Goal: Task Accomplishment & Management: Manage account settings

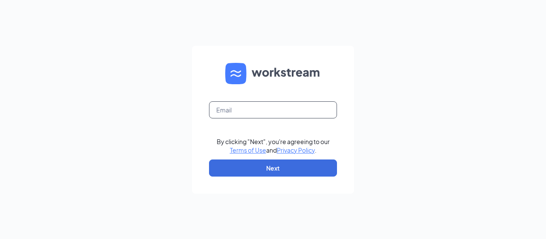
click at [244, 105] on input "text" at bounding box center [273, 109] width 128 height 17
type input "nigam.mehta@yahoo.com"
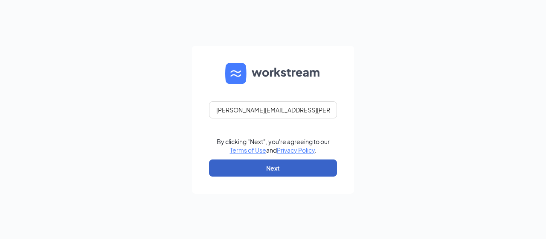
click at [272, 174] on button "Next" at bounding box center [273, 167] width 128 height 17
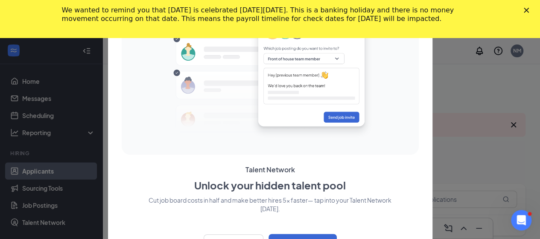
click at [529, 9] on polygon "Close" at bounding box center [526, 10] width 5 height 5
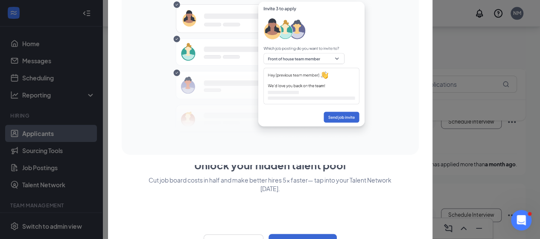
scroll to position [594, 0]
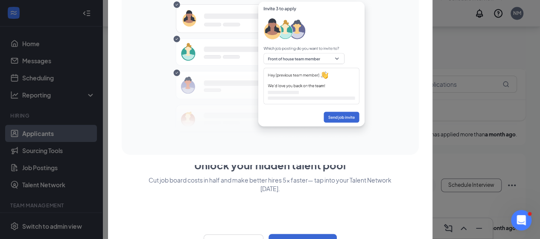
click at [38, 130] on div at bounding box center [270, 119] width 540 height 239
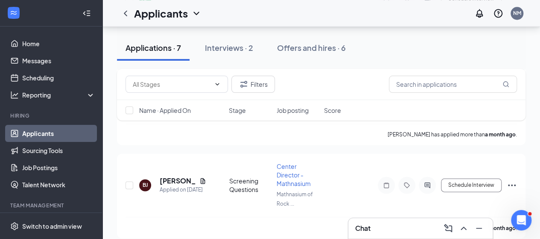
click at [38, 134] on link "Applicants" at bounding box center [58, 133] width 73 height 17
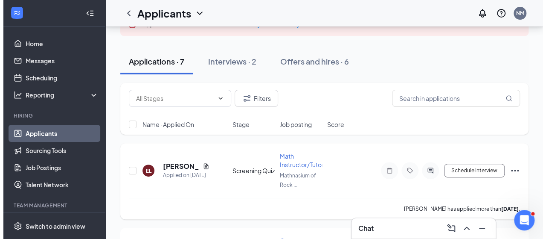
scroll to position [43, 0]
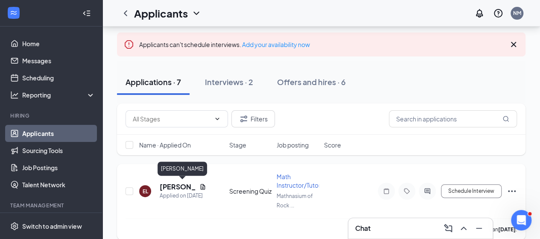
click at [169, 187] on h5 "[PERSON_NAME]" at bounding box center [178, 186] width 36 height 9
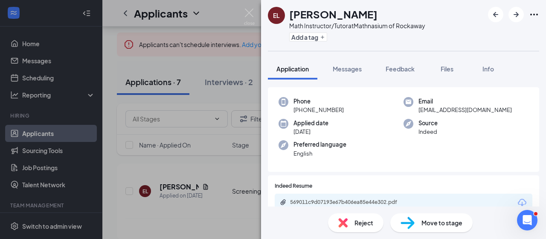
scroll to position [128, 0]
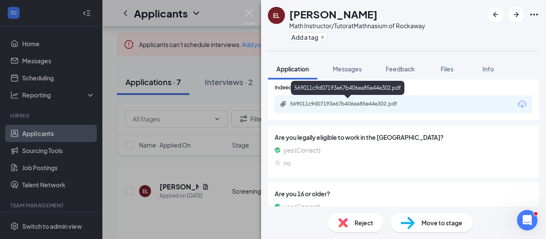
click at [360, 106] on div "569011c9d07193e67b406ea85e44e302.pdf" at bounding box center [350, 103] width 120 height 7
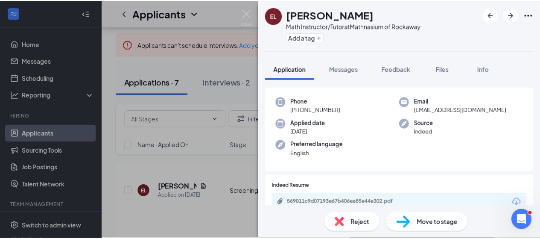
scroll to position [0, 0]
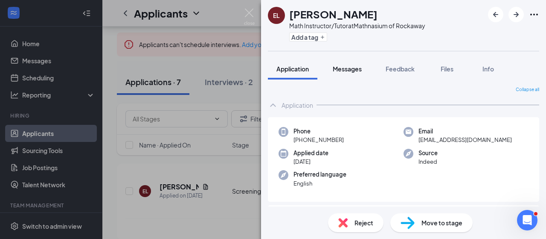
click at [350, 73] on button "Messages" at bounding box center [347, 68] width 46 height 21
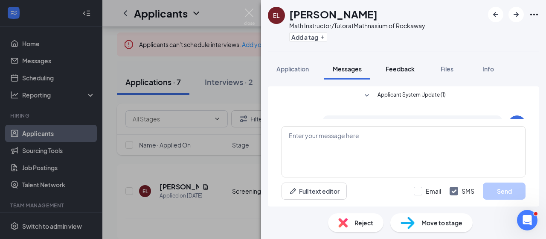
click at [405, 71] on span "Feedback" at bounding box center [400, 69] width 29 height 8
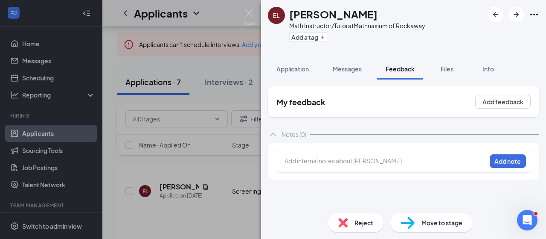
click at [254, 12] on img at bounding box center [249, 17] width 11 height 17
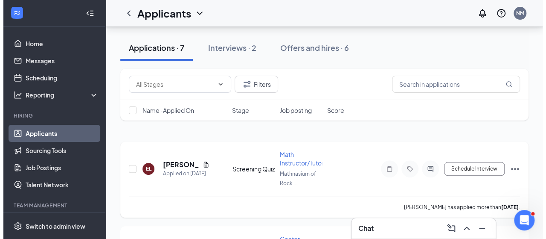
scroll to position [128, 0]
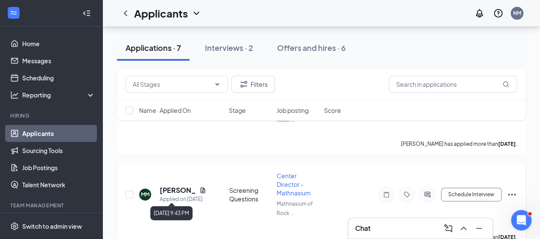
click at [170, 195] on div "Applied on [DATE]" at bounding box center [183, 199] width 47 height 9
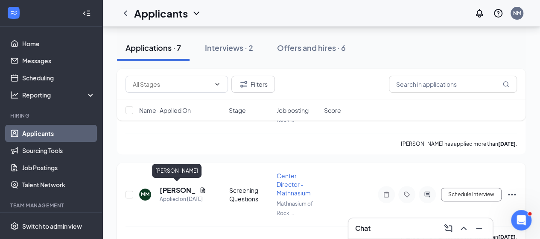
click at [167, 185] on h5 "[PERSON_NAME]" at bounding box center [178, 189] width 36 height 9
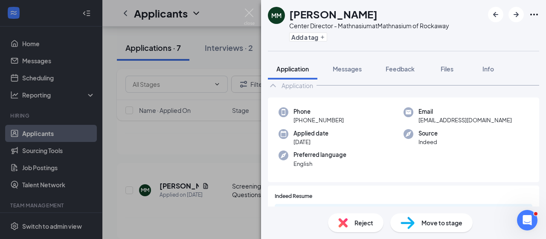
scroll to position [62, 0]
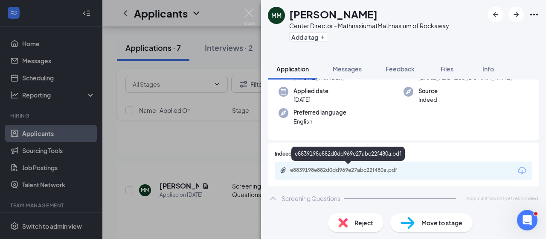
click at [398, 175] on div "e8839198e882d0dd969e27abc22f480a.pdf" at bounding box center [404, 170] width 258 height 18
click at [390, 167] on div "e8839198e882d0dd969e27abc22f480a.pdf" at bounding box center [350, 169] width 120 height 7
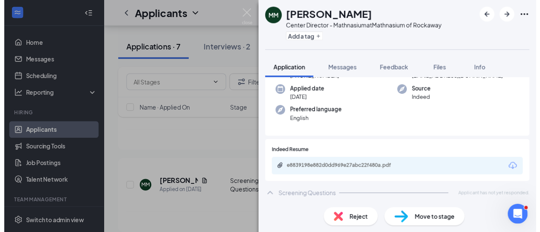
scroll to position [58, 0]
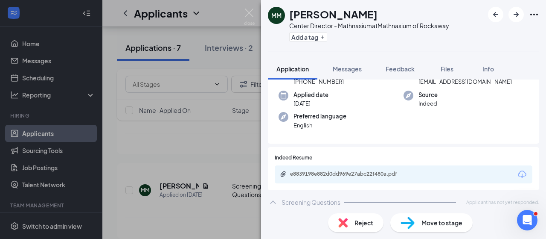
click at [204, 146] on div "MM [PERSON_NAME] Center Director - Mathnasium at Mathnasium of Rockaway Add a t…" at bounding box center [273, 119] width 546 height 239
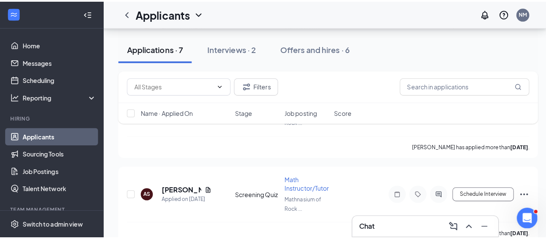
scroll to position [213, 0]
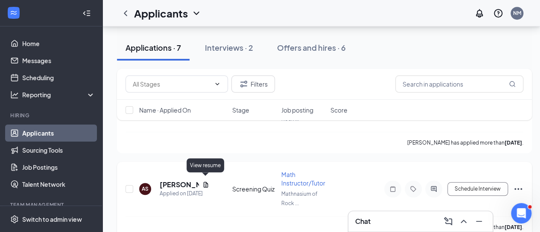
click at [204, 181] on icon "Document" at bounding box center [205, 184] width 7 height 7
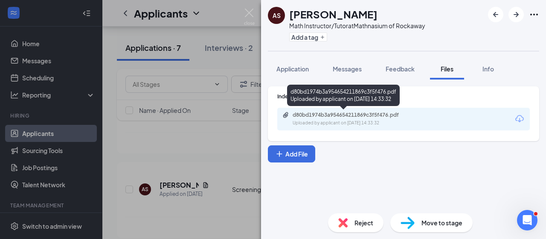
click at [334, 122] on div "Uploaded by applicant on [DATE] 14:33:32" at bounding box center [357, 123] width 128 height 7
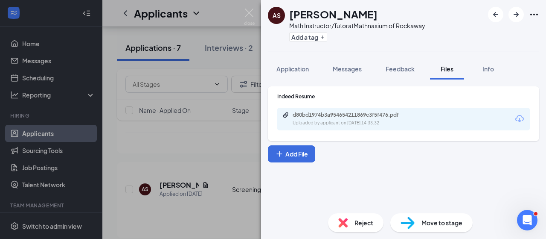
click at [185, 155] on div "AS [PERSON_NAME] Math Instructor/Tutor at Mathnasium of Rockaway Add a tag Appl…" at bounding box center [273, 119] width 546 height 239
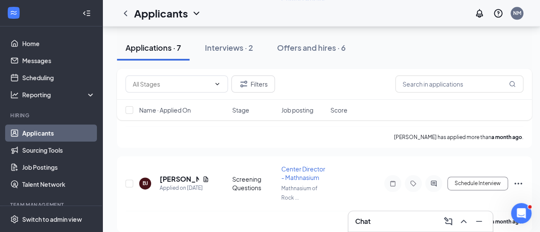
scroll to position [558, 0]
click at [245, 45] on div "Interviews · 2" at bounding box center [229, 47] width 48 height 11
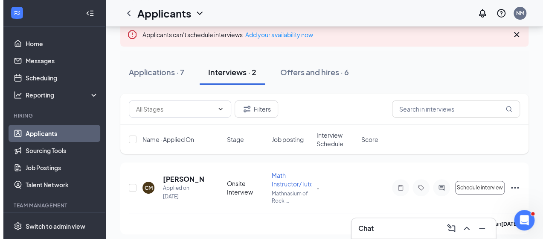
scroll to position [52, 0]
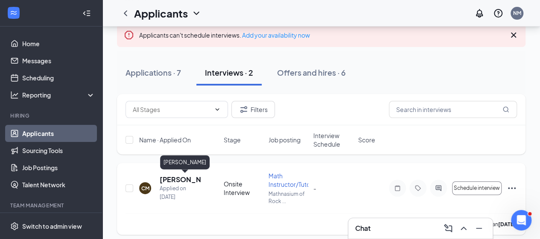
click at [168, 182] on h5 "[PERSON_NAME]" at bounding box center [180, 179] width 41 height 9
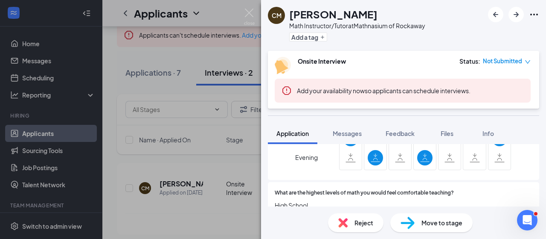
scroll to position [591, 0]
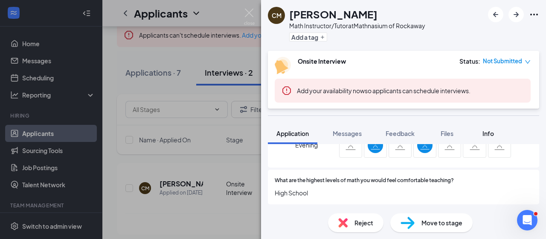
click at [482, 133] on div "Info" at bounding box center [488, 133] width 17 height 9
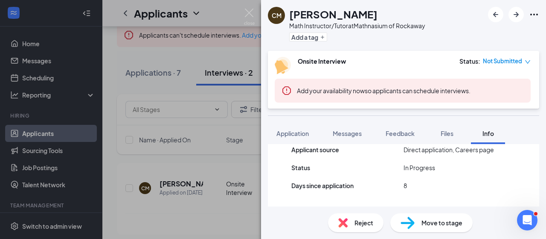
scroll to position [178, 0]
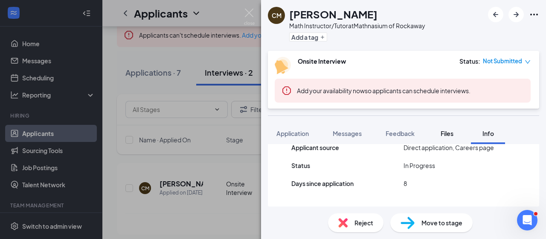
click at [444, 133] on span "Files" at bounding box center [447, 133] width 13 height 8
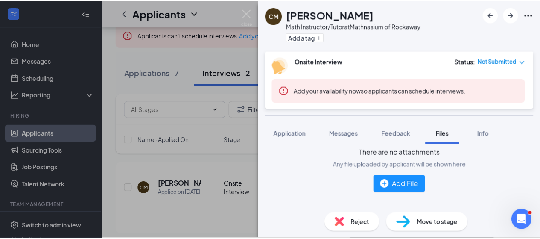
scroll to position [88, 0]
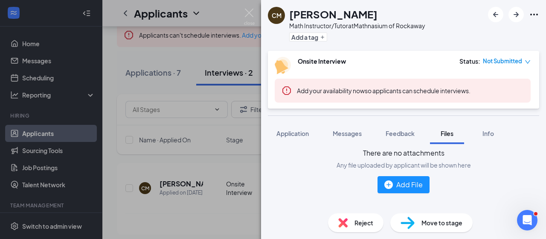
click at [187, 177] on div "CM [PERSON_NAME] Math Instructor/Tutor at Mathnasium of Rockaway Add a tag Onsi…" at bounding box center [273, 119] width 546 height 239
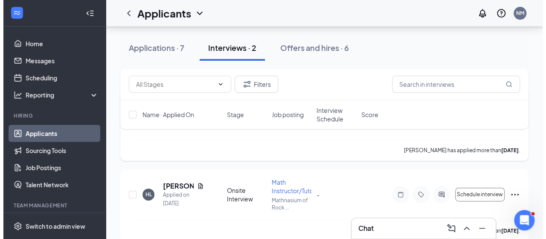
scroll to position [137, 0]
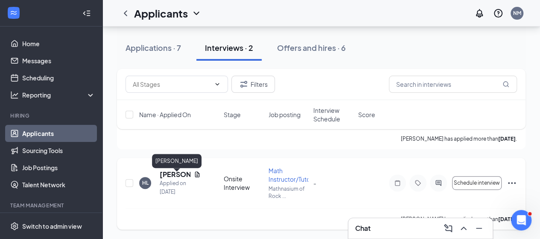
click at [175, 179] on h5 "[PERSON_NAME]" at bounding box center [175, 173] width 31 height 9
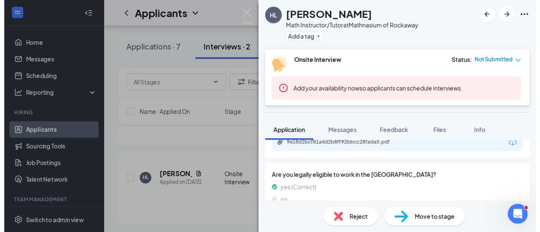
scroll to position [128, 0]
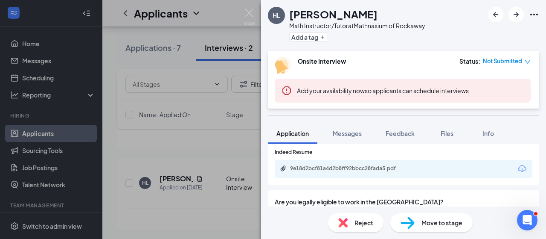
click at [374, 175] on div "9e18d2bcf81a4d2b8ff92bbcc28fada5.pdf" at bounding box center [404, 169] width 258 height 18
click at [370, 166] on div "9e18d2bcf81a4d2b8ff92bbcc28fada5.pdf" at bounding box center [350, 168] width 120 height 7
click at [251, 15] on img at bounding box center [249, 17] width 11 height 17
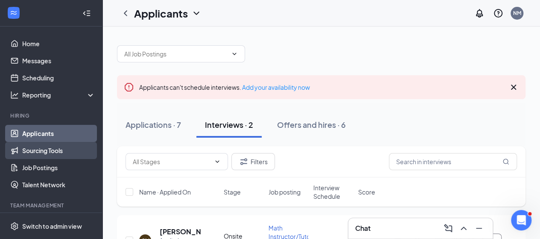
click at [46, 153] on link "Sourcing Tools" at bounding box center [58, 150] width 73 height 17
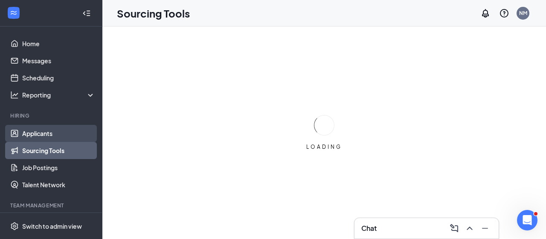
click at [41, 135] on link "Applicants" at bounding box center [58, 133] width 73 height 17
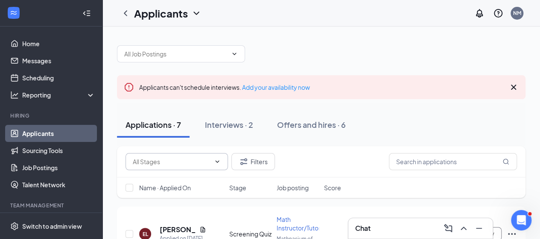
click at [207, 160] on input "text" at bounding box center [172, 161] width 78 height 9
click at [221, 143] on div "Applications · 7 Interviews · 2 Offers and hires · 6" at bounding box center [321, 124] width 408 height 43
click at [200, 50] on input "text" at bounding box center [175, 53] width 103 height 9
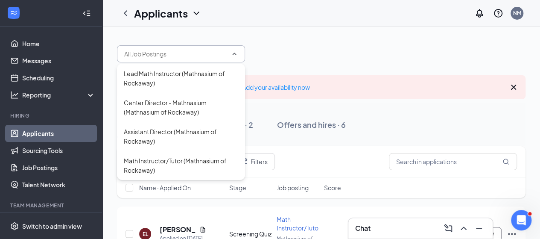
click at [276, 47] on div at bounding box center [321, 50] width 408 height 26
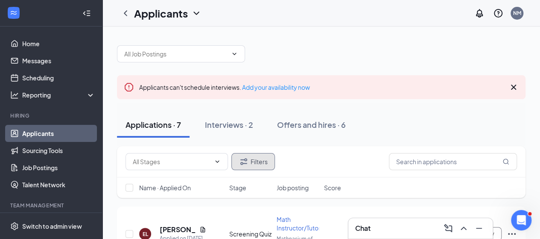
click at [258, 155] on button "Filters" at bounding box center [253, 161] width 44 height 17
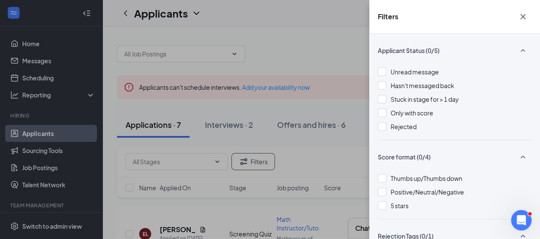
click at [319, 137] on div "Filters Applicant Status (0/5) Unread message Hasn't messaged back Stuck in sta…" at bounding box center [270, 119] width 540 height 239
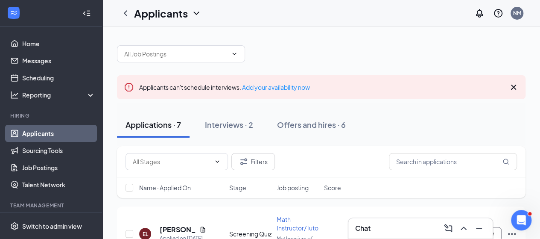
click at [510, 87] on icon "Cross" at bounding box center [513, 87] width 10 height 10
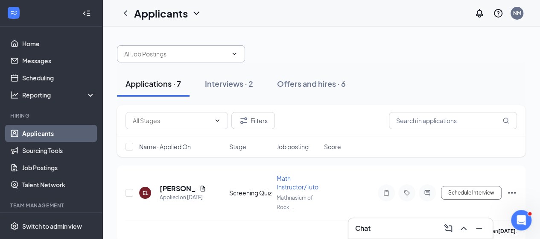
click at [206, 53] on input "text" at bounding box center [175, 53] width 103 height 9
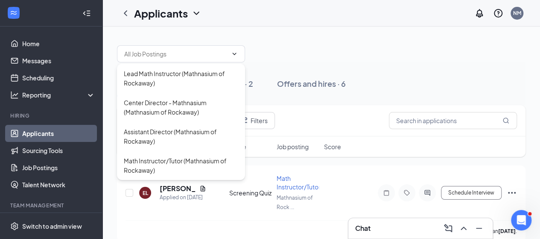
click at [193, 11] on icon "ChevronDown" at bounding box center [196, 13] width 10 height 10
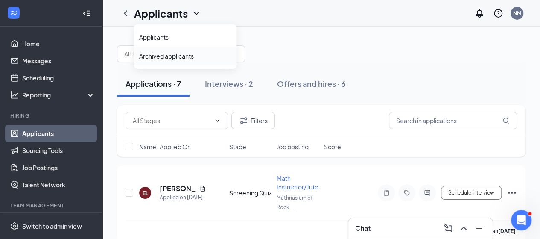
click at [175, 58] on link "Archived applicants" at bounding box center [185, 56] width 92 height 9
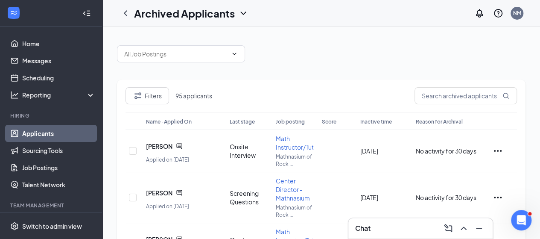
click at [378, 122] on span "Inactive time" at bounding box center [376, 121] width 32 height 6
click at [299, 122] on span "Job posting" at bounding box center [290, 121] width 29 height 6
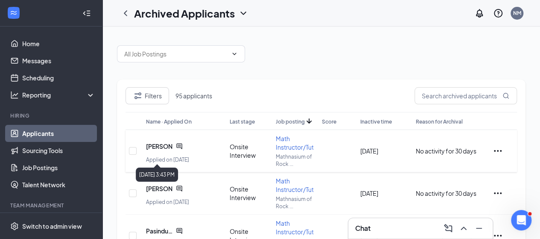
click at [170, 163] on div "[PERSON_NAME] Applied on [DATE] Onsite Interview Math Instructor/Tutor Mathnasi…" at bounding box center [320, 151] width 391 height 42
click at [180, 148] on icon "ChatActive" at bounding box center [179, 146] width 7 height 7
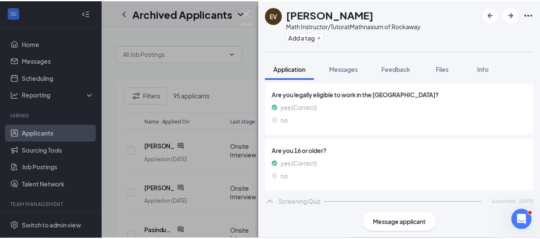
scroll to position [128, 0]
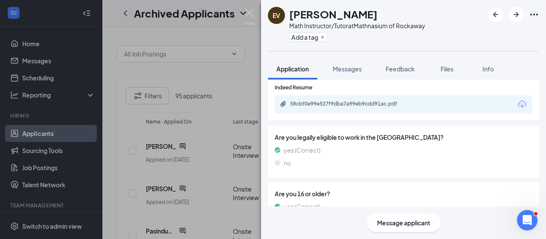
click at [371, 105] on div "58cbf0e99e527f9dba7a99eb9cdd91ac.pdf" at bounding box center [350, 103] width 120 height 7
click at [214, 163] on div "EV [PERSON_NAME] Math Instructor/Tutor at Mathnasium of Rockaway Add a tag Appl…" at bounding box center [273, 119] width 546 height 239
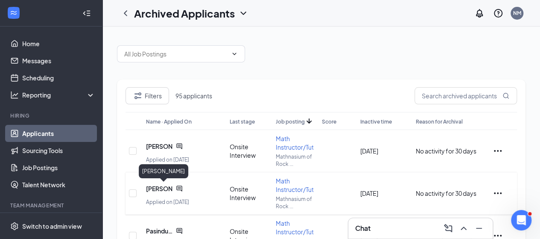
click at [150, 184] on span "[PERSON_NAME]" at bounding box center [159, 188] width 26 height 9
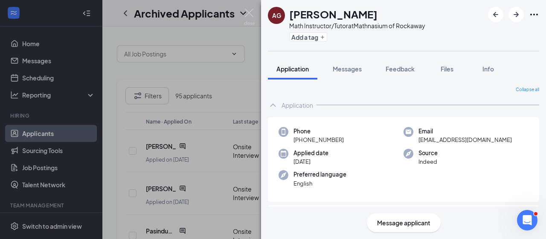
click at [112, 185] on div "AG [PERSON_NAME] Math Instructor/Tutor at Mathnasium of Rockaway Add a tag Appl…" at bounding box center [273, 119] width 546 height 239
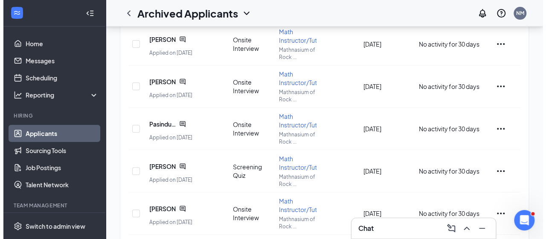
scroll to position [128, 0]
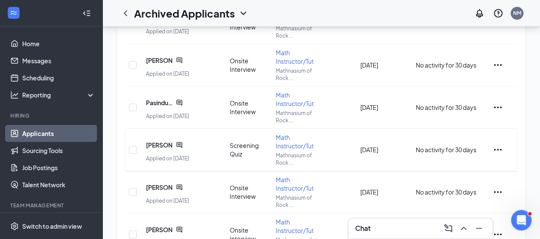
click at [154, 151] on div "[PERSON_NAME]" at bounding box center [164, 144] width 37 height 17
click at [182, 141] on icon "ChatActive" at bounding box center [179, 144] width 7 height 7
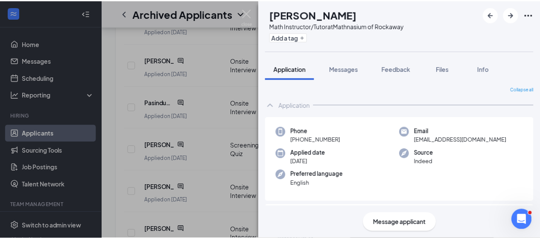
scroll to position [85, 0]
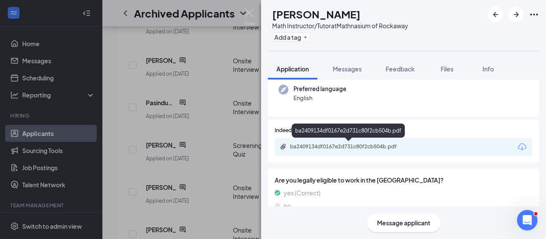
click at [332, 142] on div "ba2409134df0167e2d731c80f2cb504b.pdf" at bounding box center [404, 147] width 258 height 18
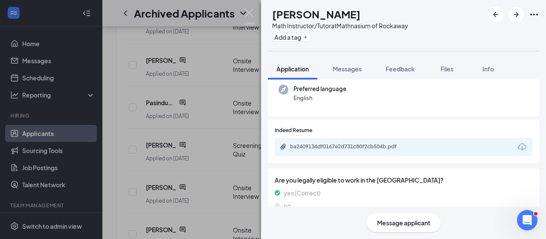
click at [424, 148] on div "ba2409134df0167e2d731c80f2cb504b.pdf" at bounding box center [404, 147] width 258 height 18
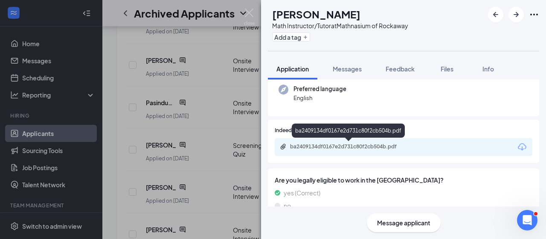
click at [374, 146] on div "ba2409134df0167e2d731c80f2cb504b.pdf" at bounding box center [350, 146] width 120 height 7
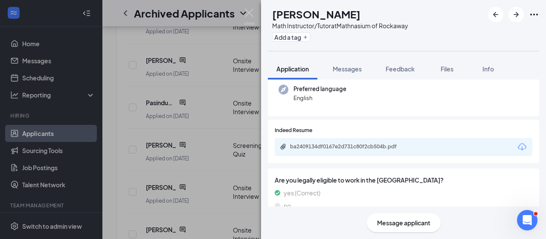
drag, startPoint x: 94, startPoint y: 168, endPoint x: 105, endPoint y: 167, distance: 11.2
click at [95, 168] on div "DP [PERSON_NAME] Math Instructor/Tutor at Mathnasium of Rockaway Add a tag Appl…" at bounding box center [273, 119] width 546 height 239
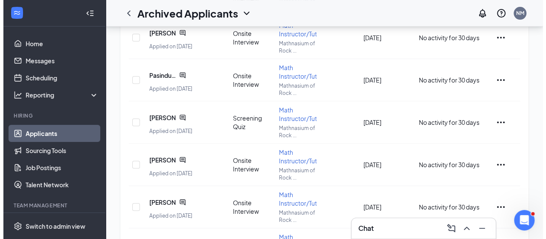
scroll to position [171, 0]
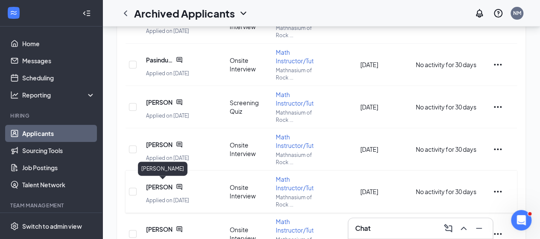
click at [155, 183] on span "[PERSON_NAME]" at bounding box center [159, 186] width 26 height 9
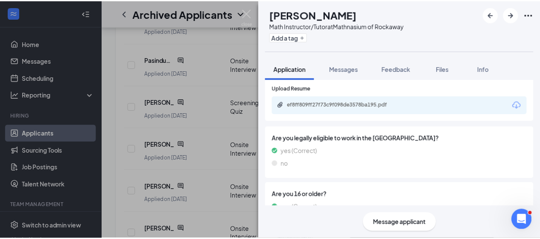
scroll to position [128, 0]
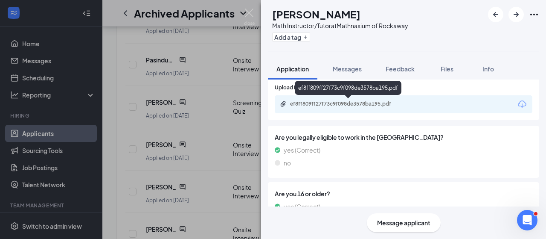
click at [342, 102] on div "ef8ff809ff27f73c9f098de3578ba195.pdf" at bounding box center [350, 103] width 120 height 7
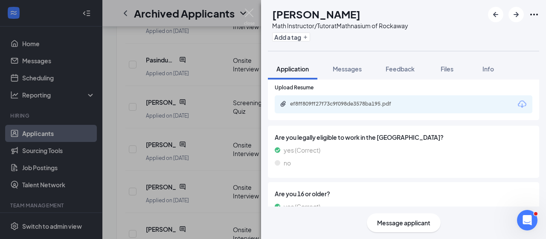
click at [102, 145] on div "RP Rishi Puzhakkal Math Instructor/Tutor at Mathnasium of Rockaway Add a tag Ap…" at bounding box center [273, 119] width 546 height 239
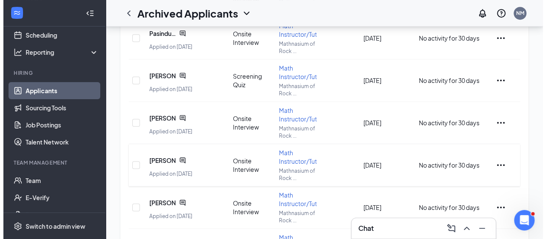
scroll to position [213, 0]
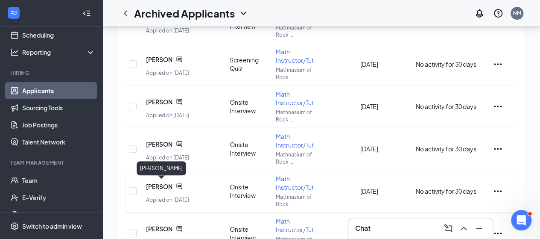
click at [163, 184] on span "[PERSON_NAME]" at bounding box center [159, 186] width 26 height 9
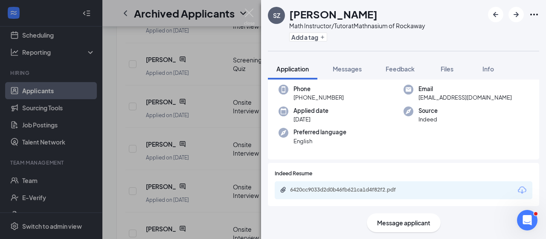
scroll to position [43, 0]
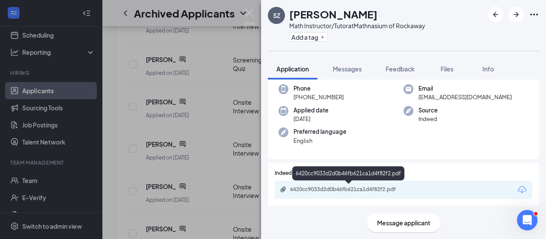
click at [351, 189] on div "6420cc9033d2d0b46fb621ca1d4f82f2.pdf" at bounding box center [350, 189] width 120 height 7
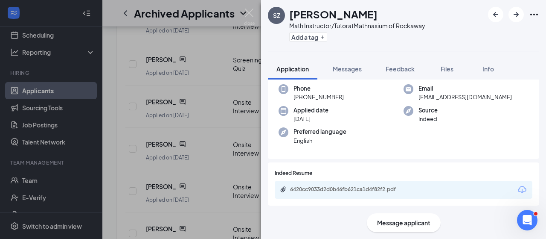
click at [108, 150] on div "SZ [PERSON_NAME] Math Instructor/Tutor at Mathnasium of Rockaway Add a tag Appl…" at bounding box center [273, 119] width 546 height 239
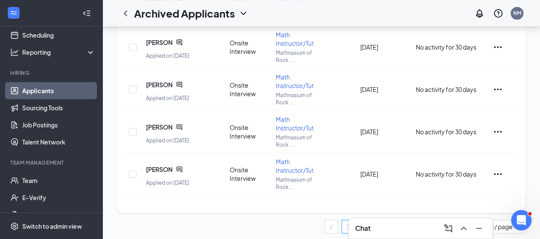
scroll to position [359, 0]
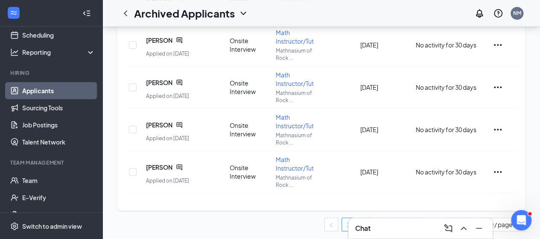
click at [364, 218] on link "2" at bounding box center [365, 224] width 13 height 13
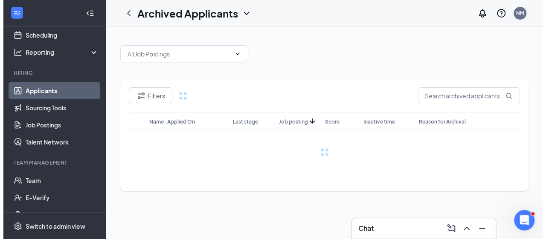
scroll to position [0, 0]
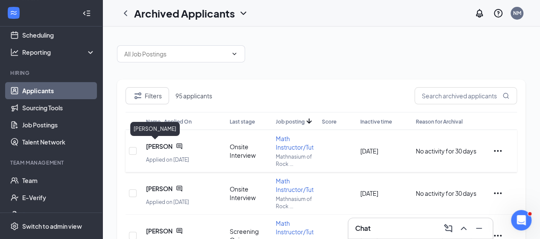
click at [171, 147] on span "[PERSON_NAME]" at bounding box center [159, 146] width 26 height 9
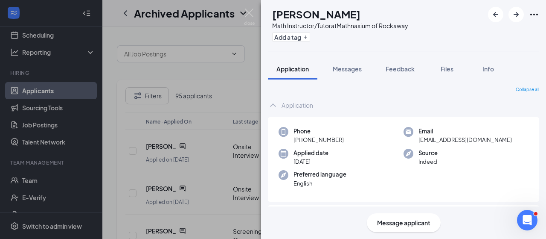
click at [169, 159] on div "KP [PERSON_NAME] Math Instructor/Tutor at Mathnasium of Rockaway Add a tag Appl…" at bounding box center [273, 119] width 546 height 239
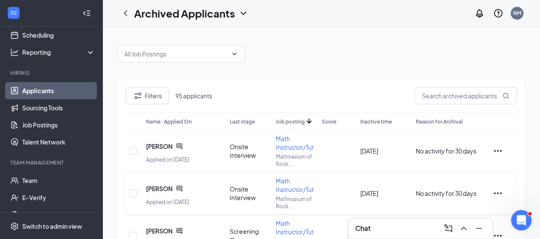
click at [179, 187] on icon "ChatActive" at bounding box center [179, 188] width 6 height 6
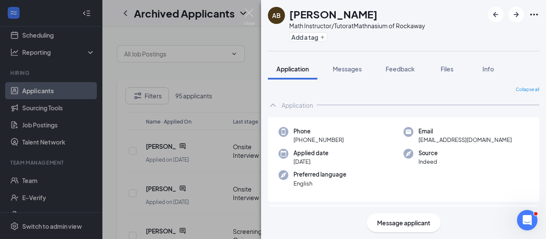
scroll to position [128, 0]
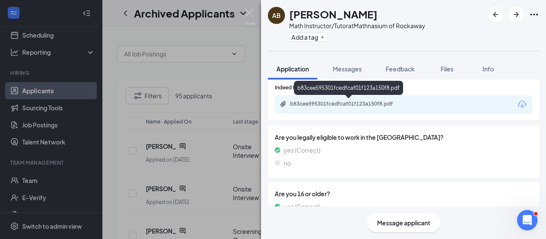
click at [370, 97] on div "b83cee595301fcedfcaf01f123a150f8.pdf" at bounding box center [348, 89] width 109 height 17
click at [369, 102] on div "b83cee595301fcedfcaf01f123a150f8.pdf" at bounding box center [350, 103] width 120 height 7
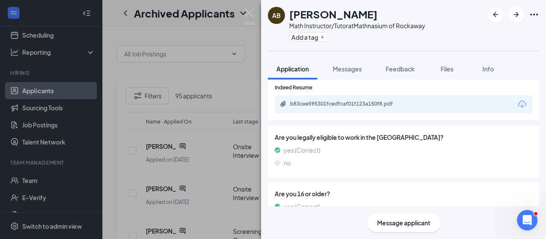
click at [110, 127] on div "AB [PERSON_NAME] Math Instructor/Tutor at Mathnasium of Rockaway Add a tag Appl…" at bounding box center [273, 119] width 546 height 239
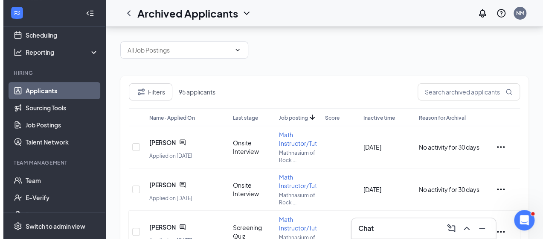
scroll to position [85, 0]
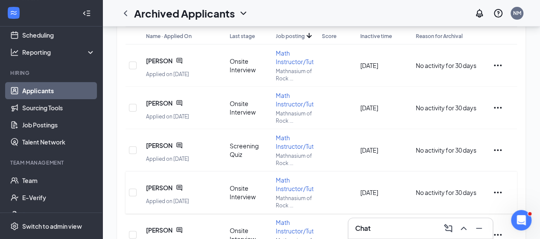
click at [180, 186] on icon "ChatActive" at bounding box center [179, 187] width 6 height 6
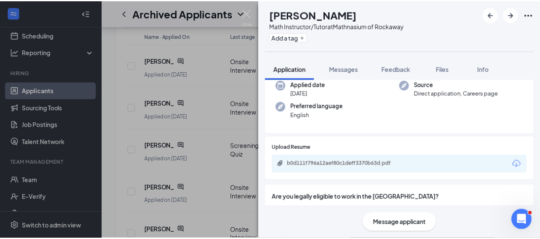
scroll to position [85, 0]
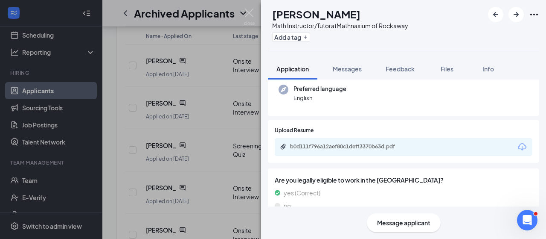
click at [334, 148] on div "b0d111f796a12aef80c1deff3370b63d.pdf" at bounding box center [350, 146] width 120 height 7
click at [115, 128] on div "TS [PERSON_NAME] Math Instructor/Tutor at Mathnasium of Rockaway Add a tag Appl…" at bounding box center [273, 119] width 546 height 239
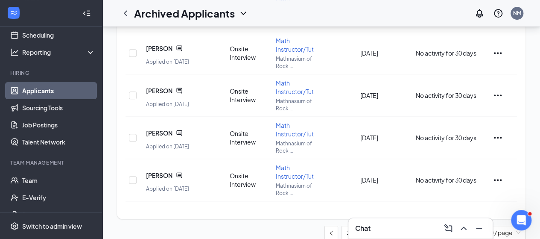
scroll to position [359, 0]
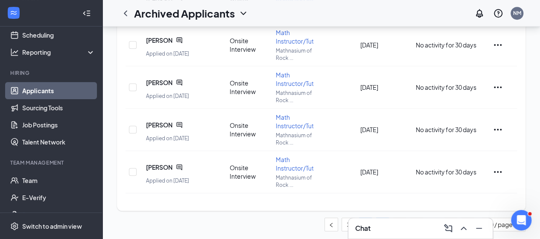
click at [380, 218] on link "3" at bounding box center [382, 224] width 13 height 13
click at [394, 218] on link "4" at bounding box center [399, 224] width 13 height 13
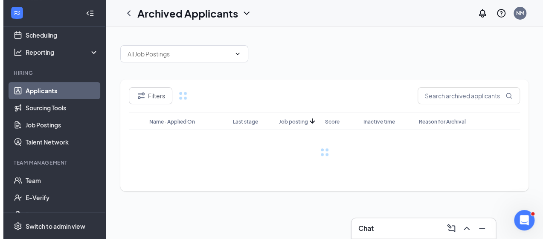
scroll to position [0, 0]
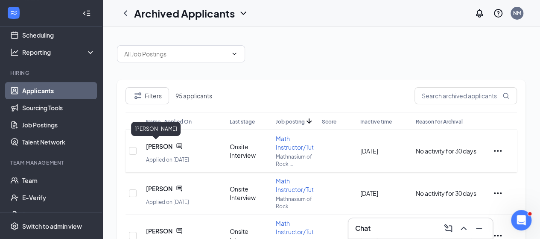
click at [157, 146] on span "[PERSON_NAME]" at bounding box center [159, 146] width 26 height 9
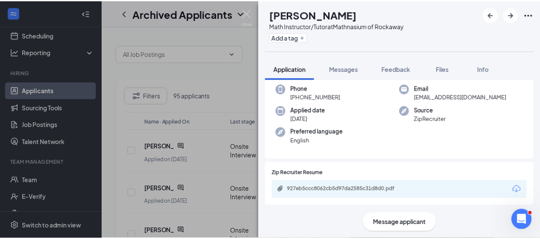
scroll to position [43, 0]
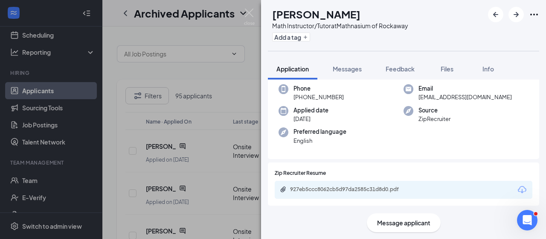
click at [117, 156] on div "AT [PERSON_NAME] Math Instructor/Tutor at Mathnasium of Rockaway Add a tag Appl…" at bounding box center [273, 119] width 546 height 239
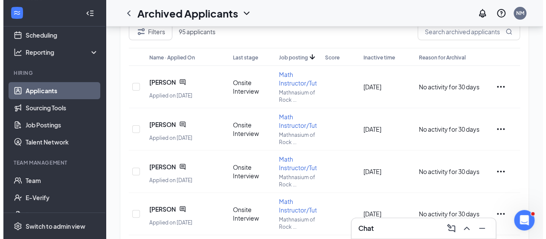
scroll to position [85, 0]
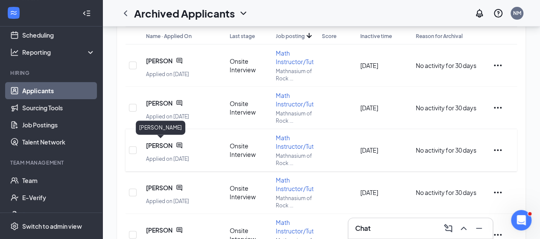
click at [162, 144] on span "[PERSON_NAME]" at bounding box center [159, 145] width 26 height 9
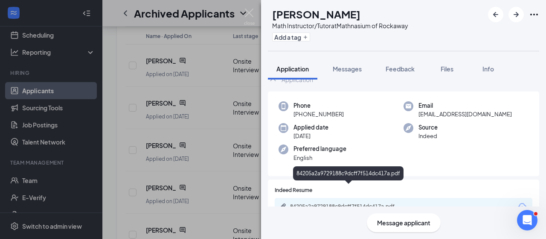
scroll to position [85, 0]
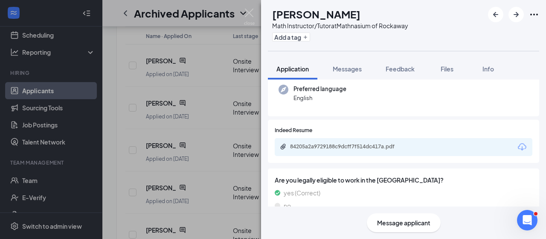
click at [369, 149] on div "84205a2a9729188c9dcff7f514dc417a.pdf" at bounding box center [350, 146] width 120 height 7
